Goal: Consume media (video, audio)

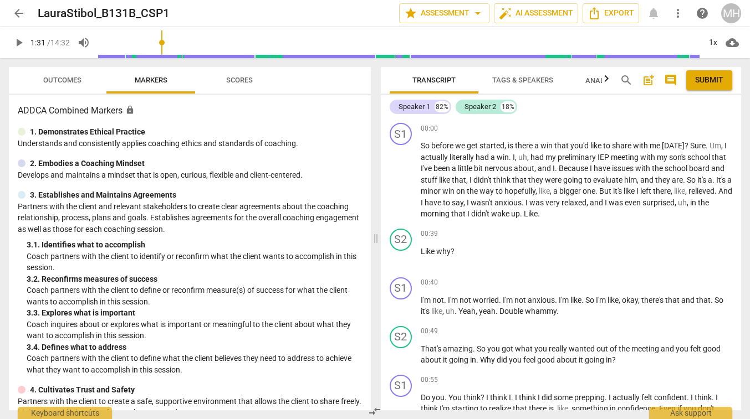
click at [21, 43] on span "play_arrow" at bounding box center [18, 42] width 13 height 13
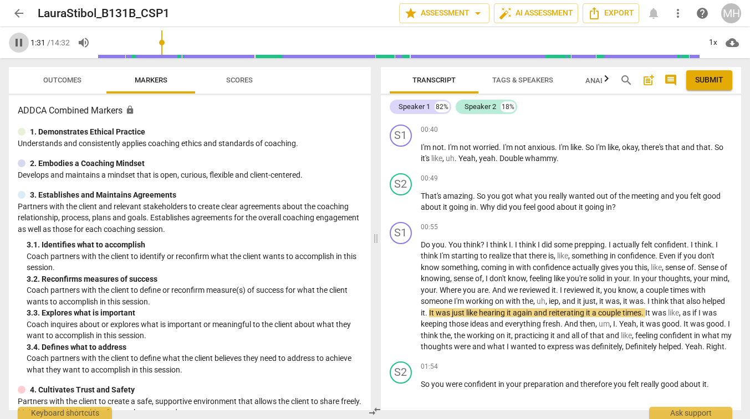
click at [18, 41] on span "pause" at bounding box center [18, 42] width 13 height 13
click at [18, 41] on span "play_arrow" at bounding box center [18, 42] width 13 height 13
type input "92"
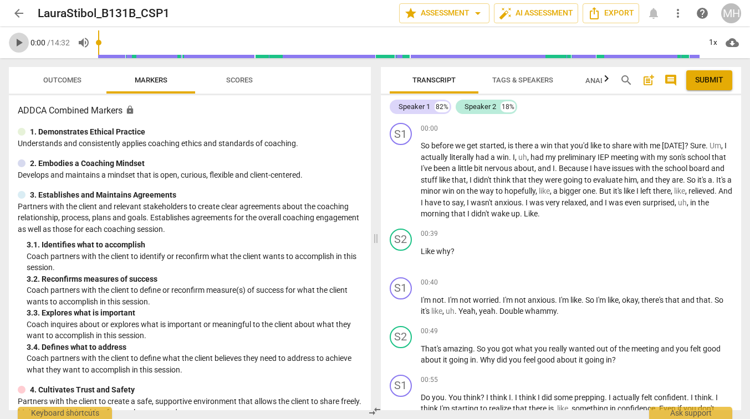
click at [19, 44] on span "play_arrow" at bounding box center [18, 42] width 13 height 13
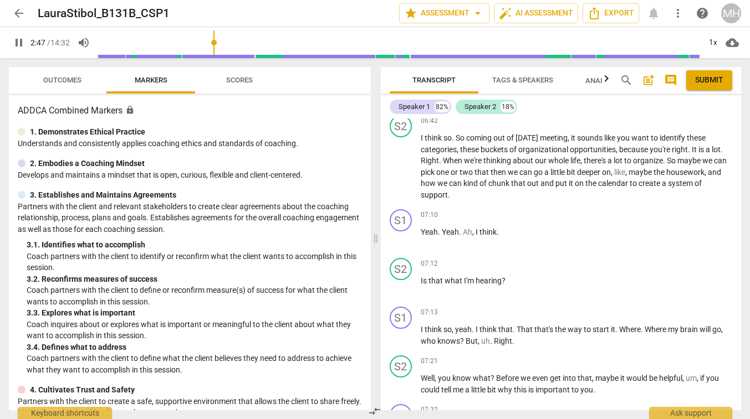
scroll to position [1258, 0]
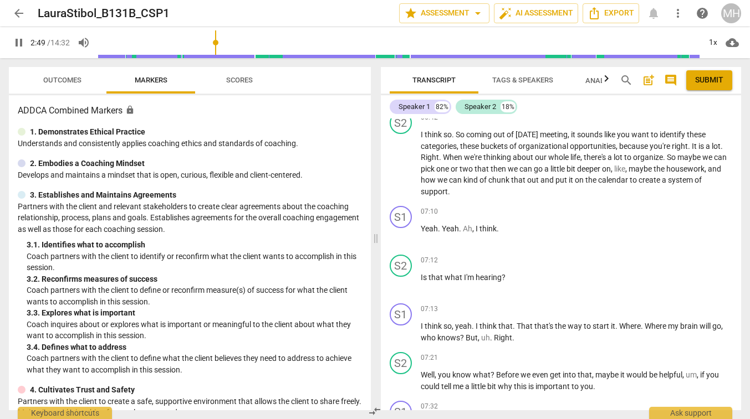
click at [17, 46] on span "pause" at bounding box center [18, 42] width 13 height 13
type input "170"
